Goal: Find specific page/section: Find specific page/section

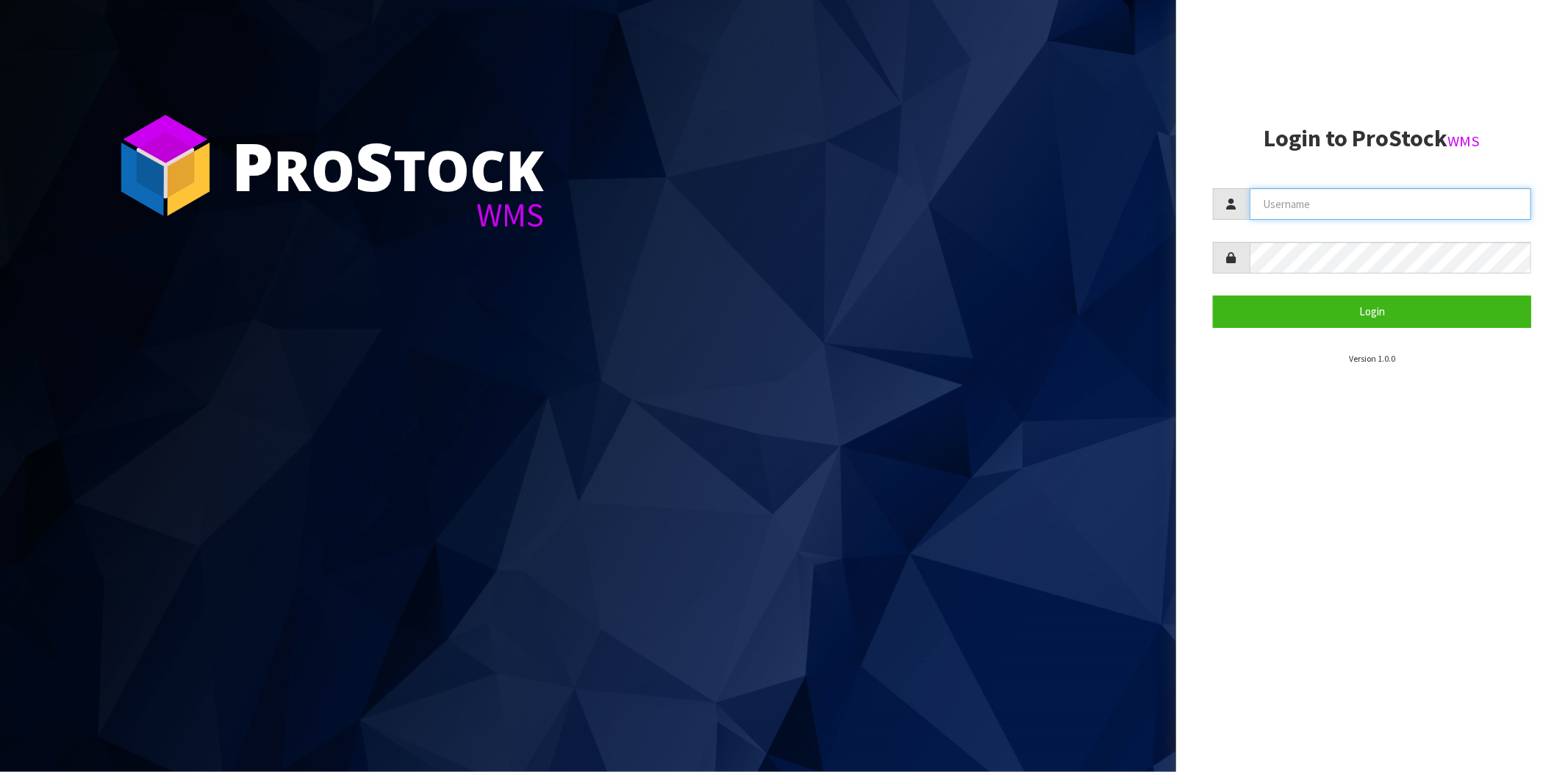
click at [1295, 210] on input "text" at bounding box center [1391, 204] width 282 height 31
click at [1298, 206] on input "text" at bounding box center [1391, 204] width 282 height 31
type input "[PERSON_NAME][EMAIL_ADDRESS][DOMAIN_NAME]"
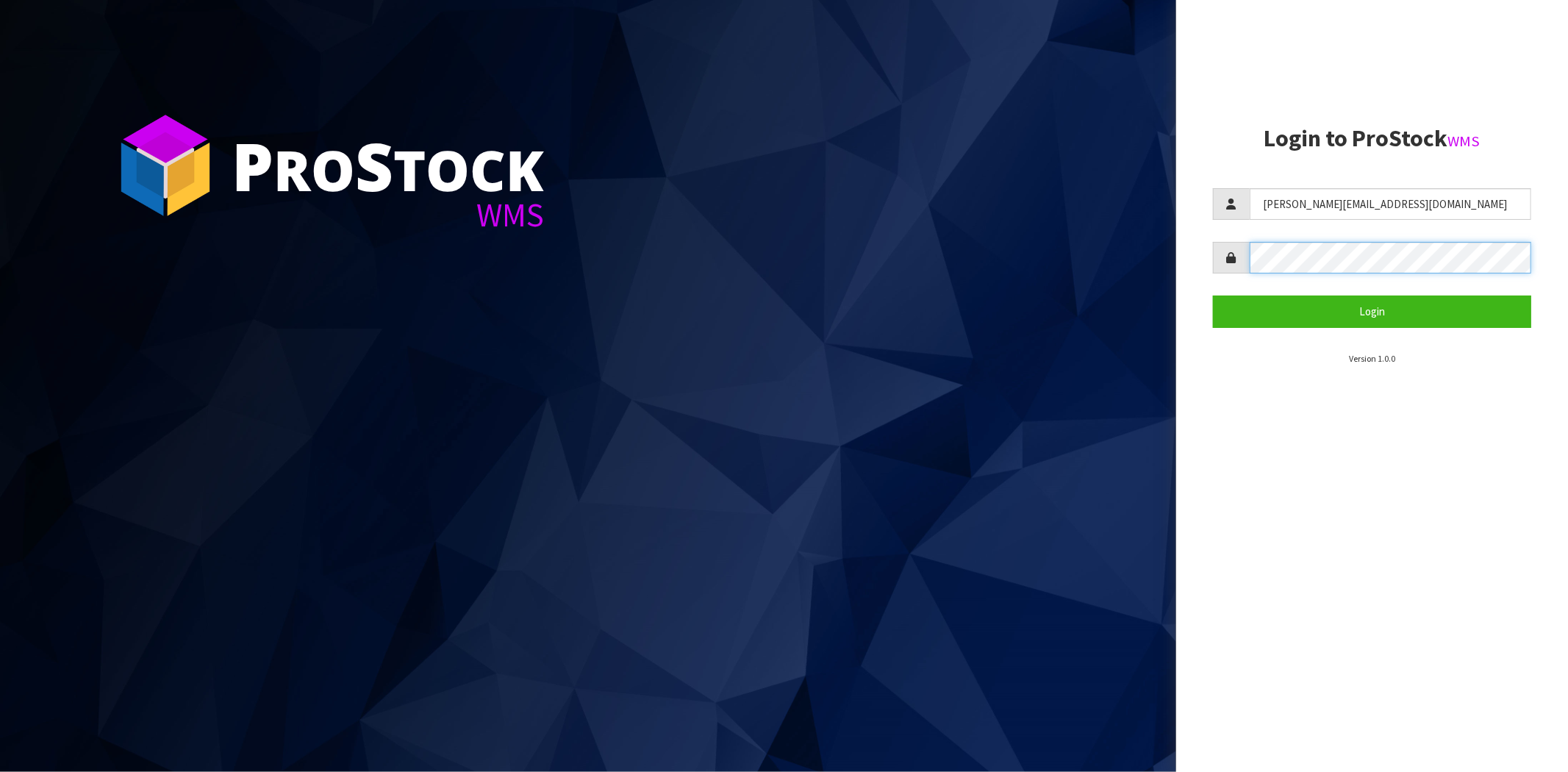
click at [1214, 296] on button "Login" at bounding box center [1372, 312] width 319 height 31
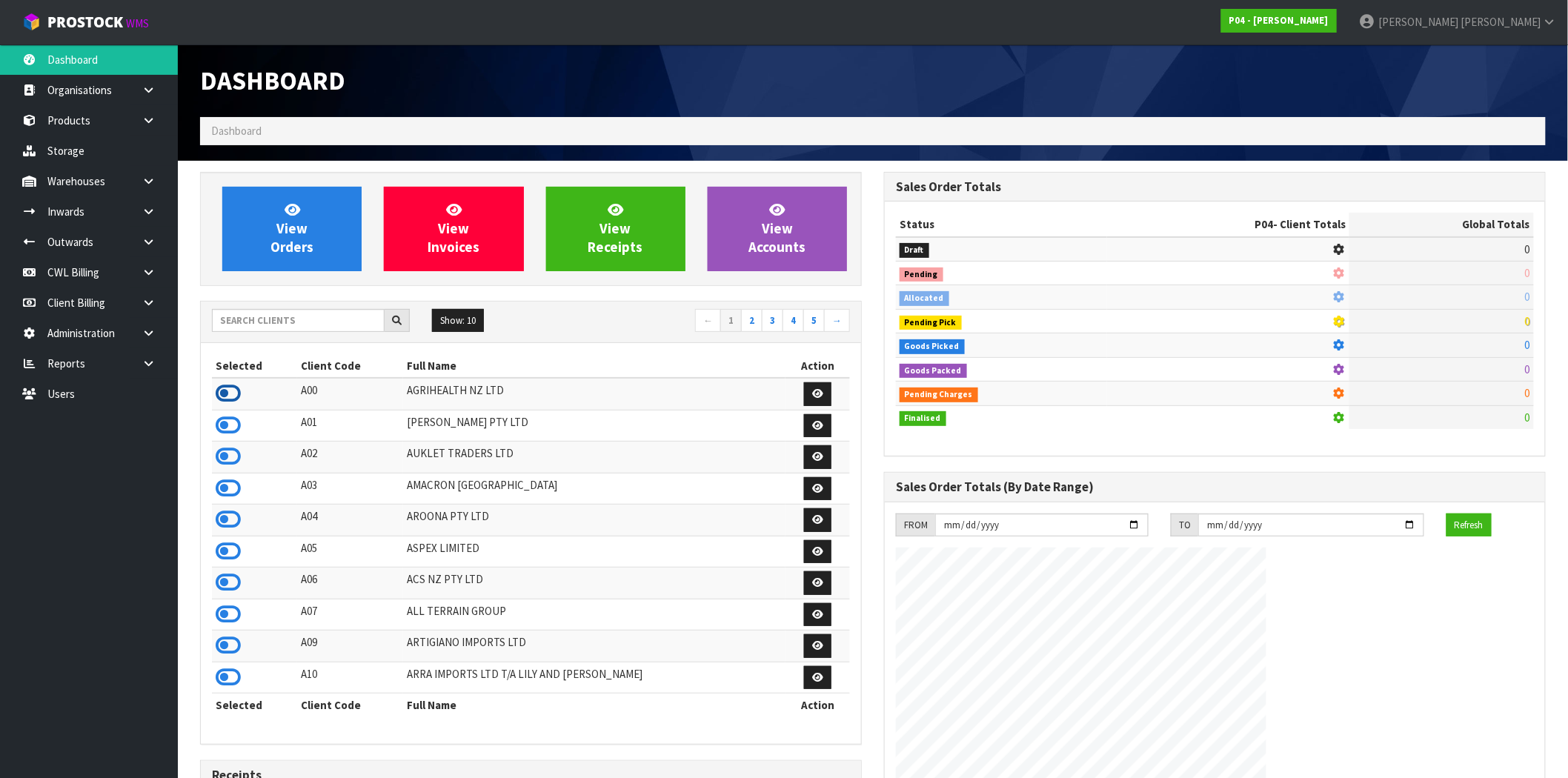
click at [235, 395] on icon at bounding box center [228, 393] width 26 height 22
click at [104, 121] on link "Products" at bounding box center [89, 121] width 178 height 31
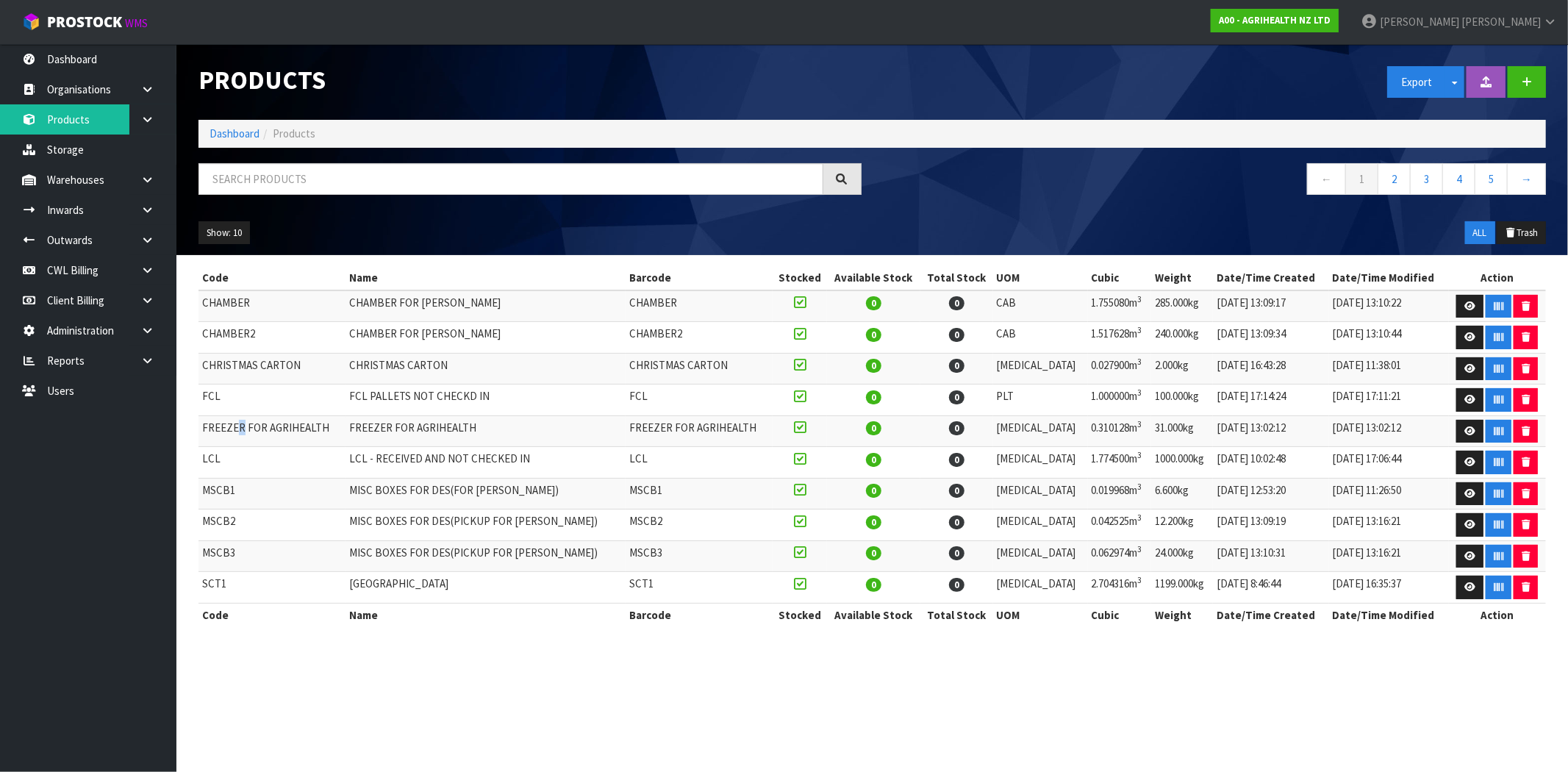
click at [239, 428] on td "FREEZER FOR AGRIHEALTH" at bounding box center [272, 431] width 147 height 31
click at [241, 426] on td "FREEZER FOR AGRIHEALTH" at bounding box center [272, 431] width 147 height 31
click at [268, 428] on td "FREEZER FOR AGRIHEALTH" at bounding box center [272, 431] width 147 height 31
click at [232, 231] on button "Show: 10" at bounding box center [224, 232] width 52 height 24
click at [259, 319] on link "50" at bounding box center [257, 320] width 116 height 20
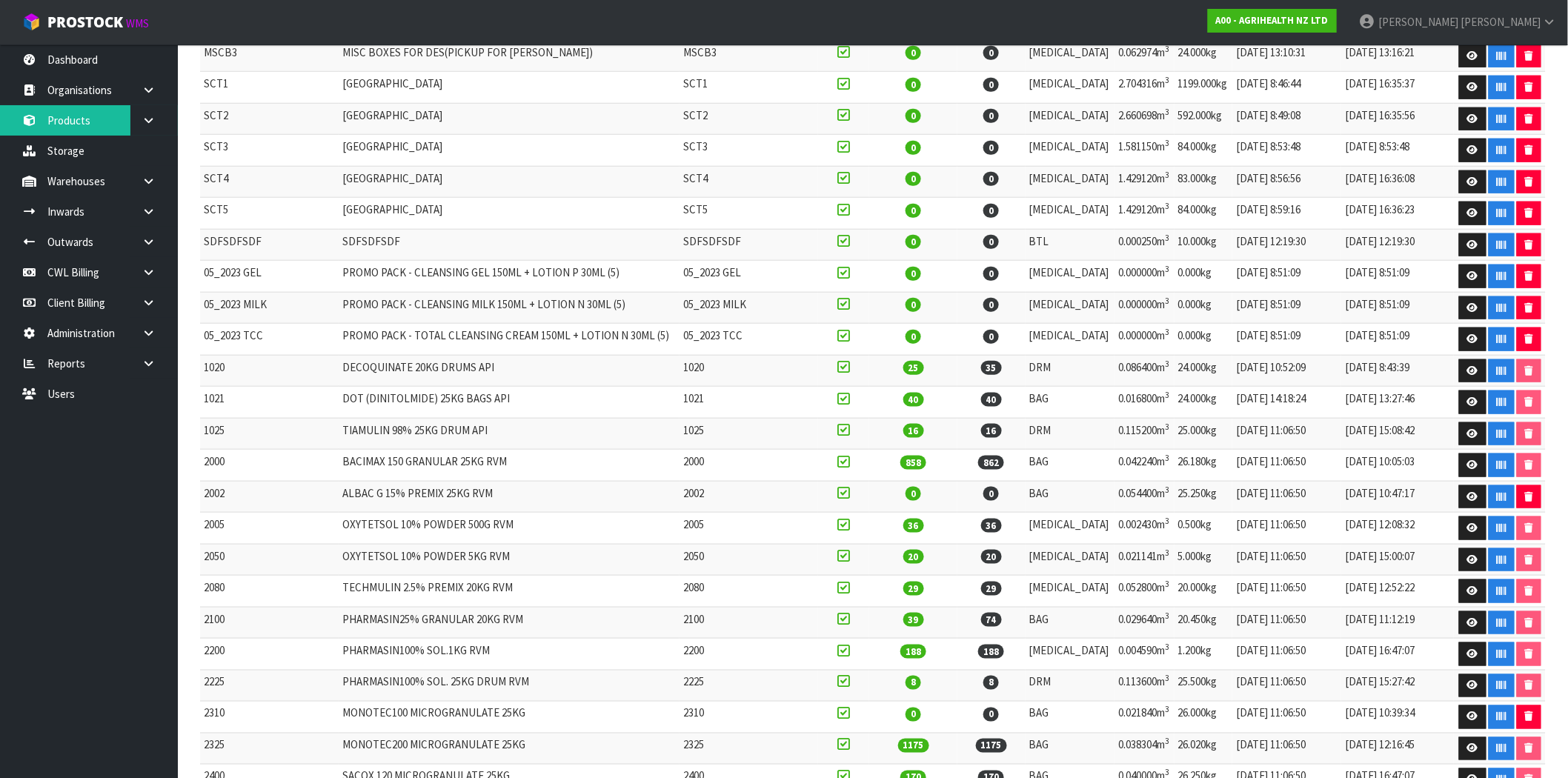
scroll to position [494, 0]
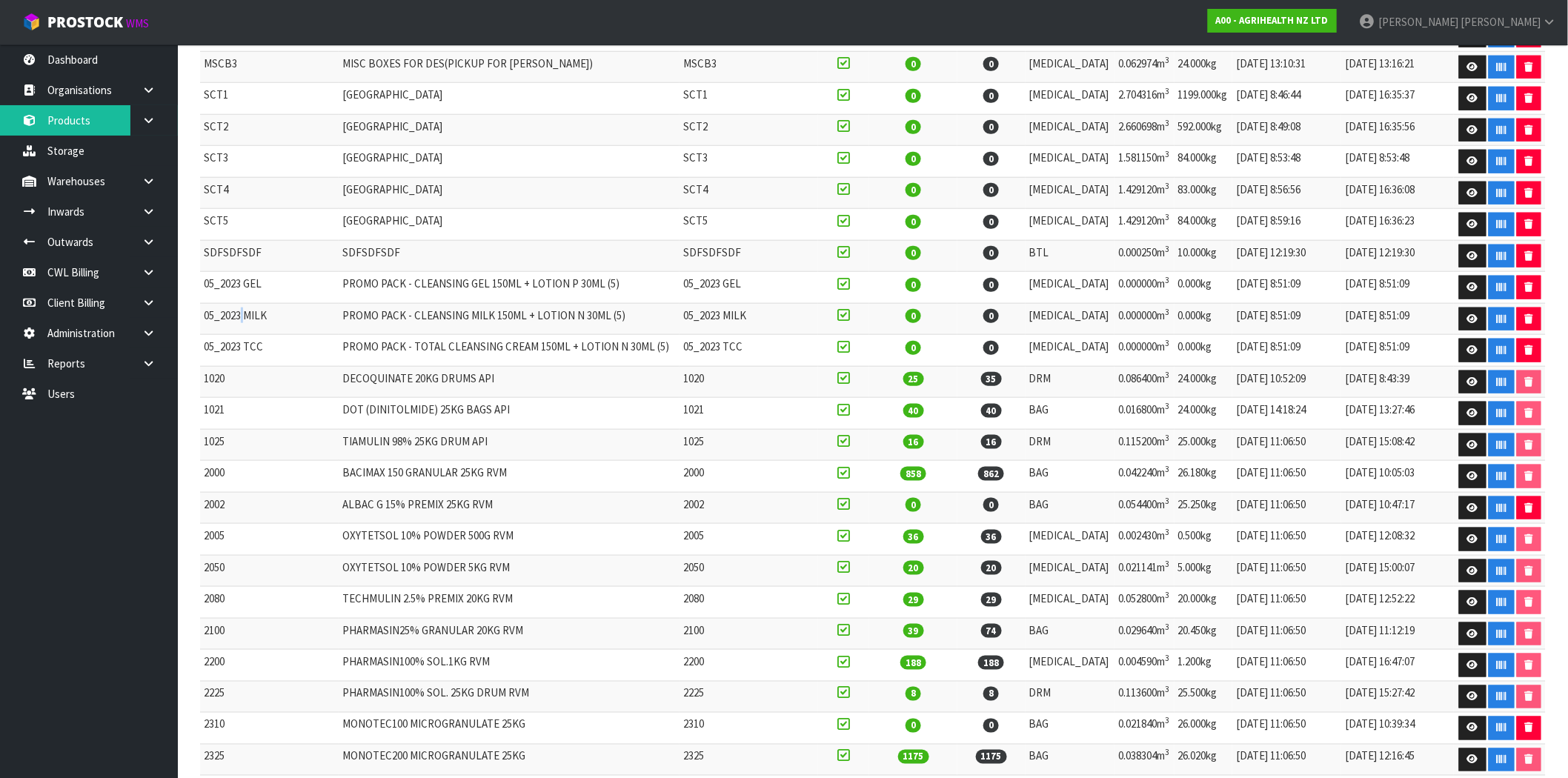
click at [245, 319] on td "05_2023 MILK" at bounding box center [268, 319] width 138 height 32
click at [62, 385] on link "Users" at bounding box center [89, 393] width 178 height 31
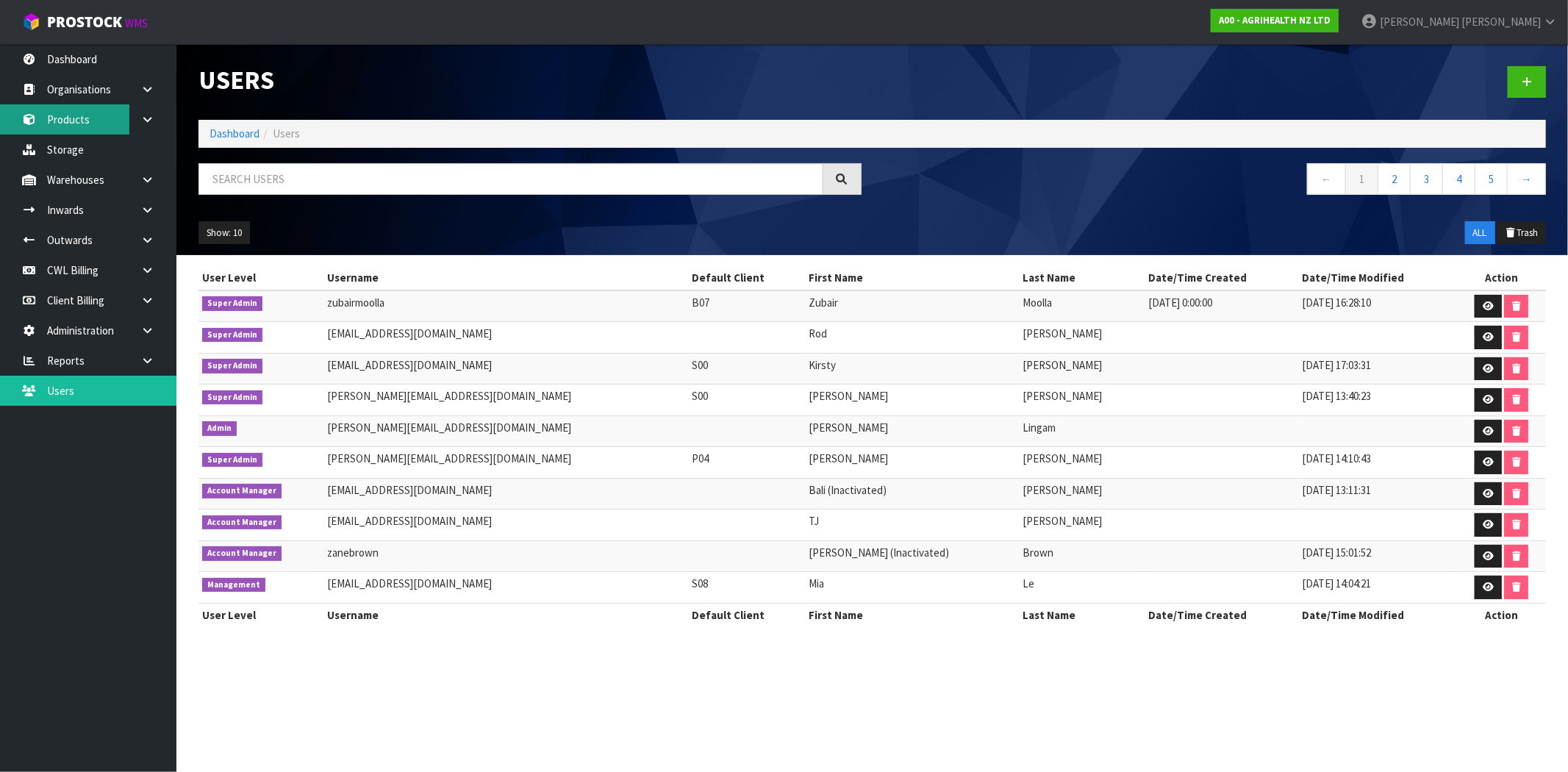
click at [84, 131] on link "Products" at bounding box center [88, 120] width 176 height 31
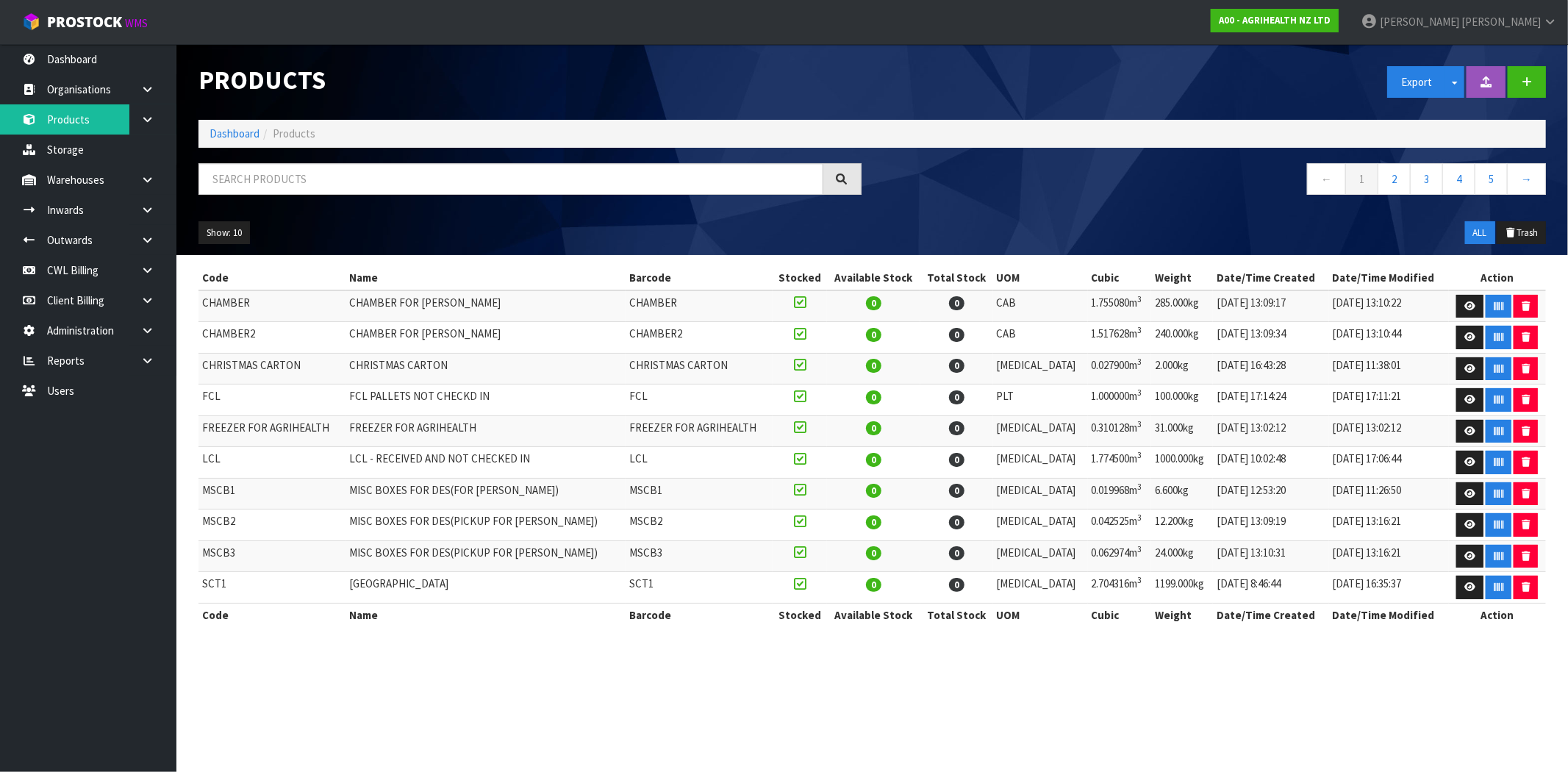
click at [299, 428] on td "FREEZER FOR AGRIHEALTH" at bounding box center [272, 431] width 147 height 31
click at [240, 240] on button "Show: 10" at bounding box center [224, 232] width 52 height 24
click at [251, 321] on link "50" at bounding box center [257, 320] width 116 height 20
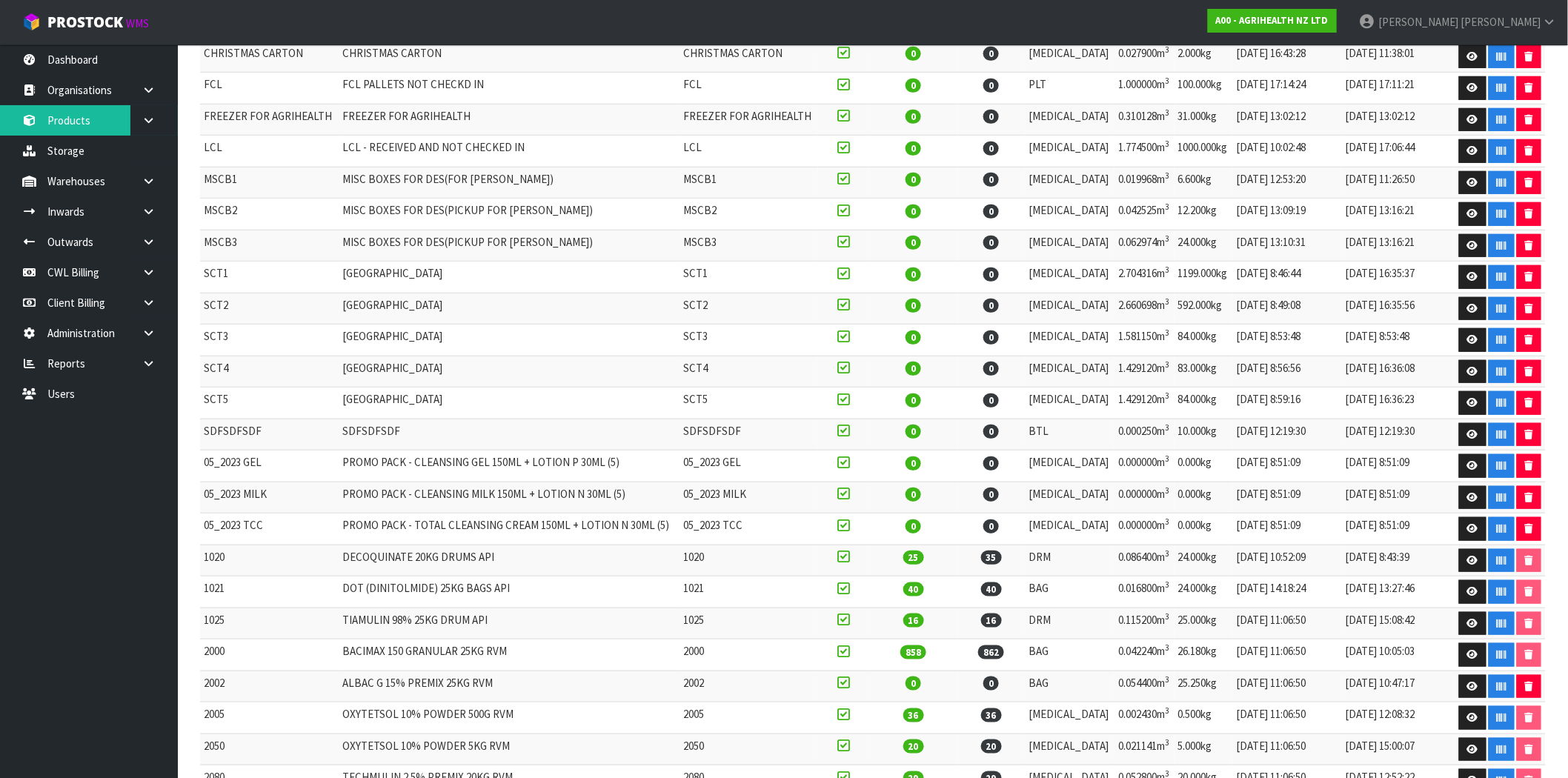
scroll to position [329, 0]
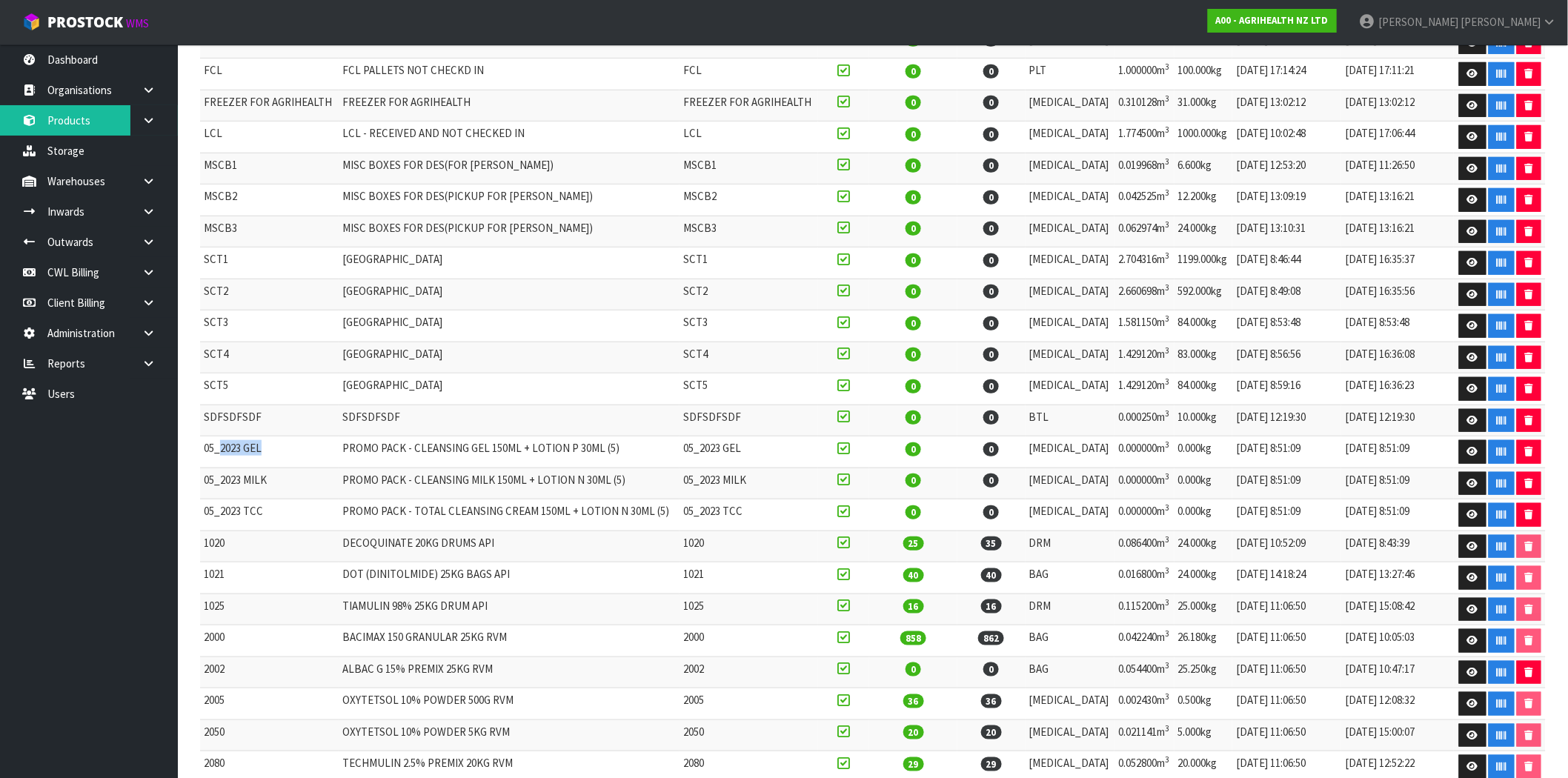
drag, startPoint x: 263, startPoint y: 449, endPoint x: 219, endPoint y: 449, distance: 44.0
click at [219, 449] on td "05_2023 GEL" at bounding box center [268, 452] width 138 height 32
click at [280, 453] on td "05_2023 GEL" at bounding box center [268, 452] width 138 height 32
click at [245, 451] on td "05_2023 GEL" at bounding box center [268, 452] width 138 height 32
drag, startPoint x: 260, startPoint y: 453, endPoint x: 205, endPoint y: 449, distance: 55.1
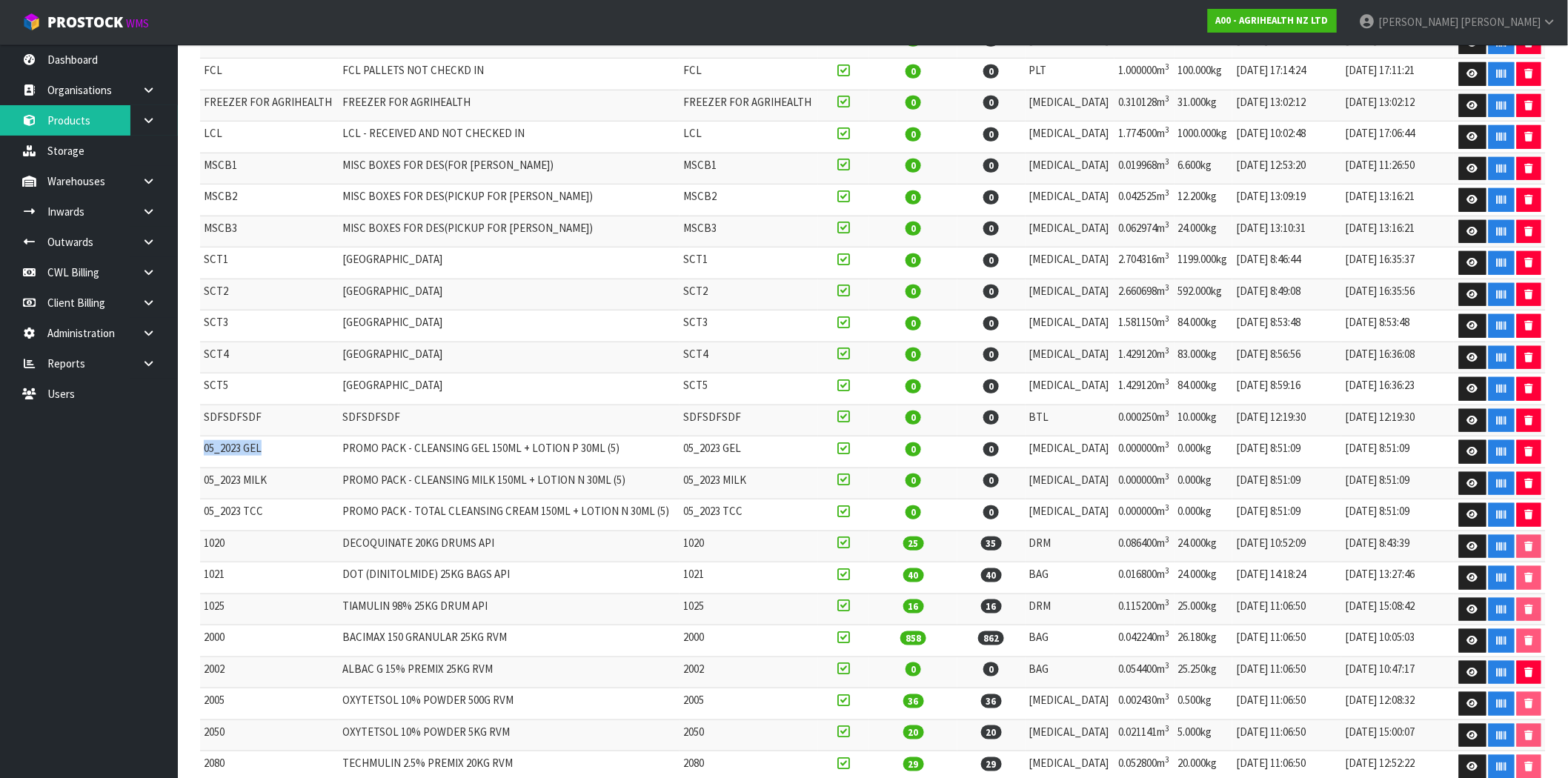
click at [205, 449] on td "05_2023 GEL" at bounding box center [268, 452] width 138 height 32
copy td "05_2023 GEL"
